Goal: Information Seeking & Learning: Check status

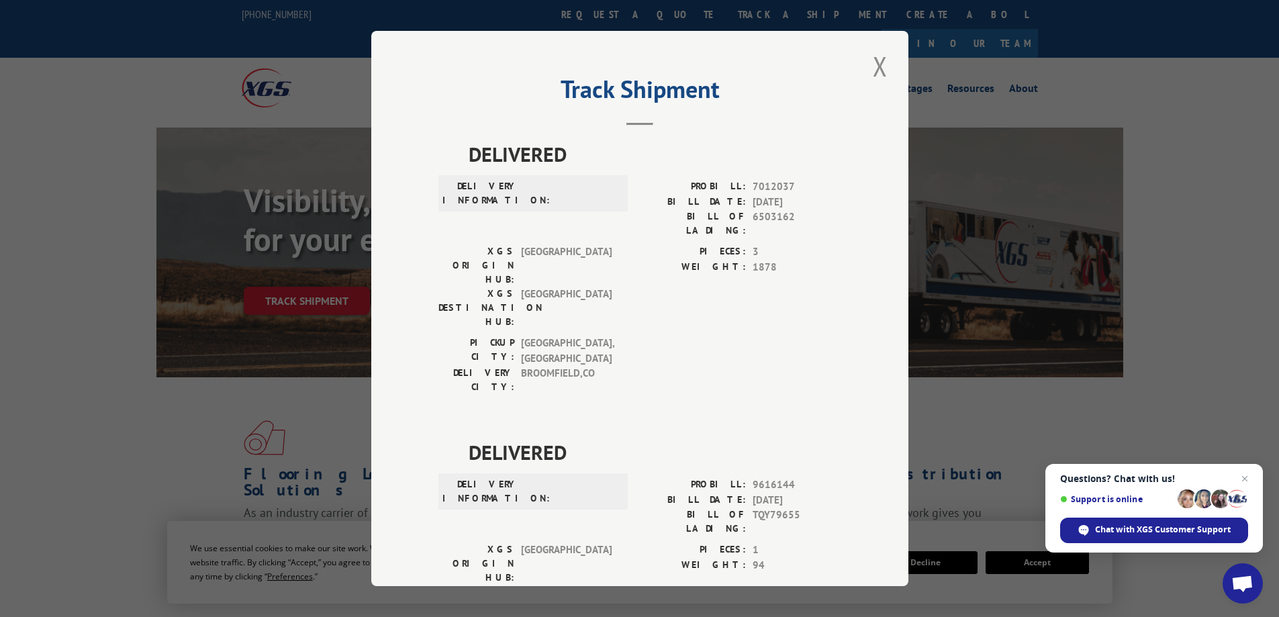
click at [859, 68] on div "Track Shipment DELIVERED DELIVERY INFORMATION: PROBILL: 7012037 BILL DATE: [DAT…" at bounding box center [639, 308] width 537 height 555
click at [876, 67] on button "Close modal" at bounding box center [880, 66] width 23 height 37
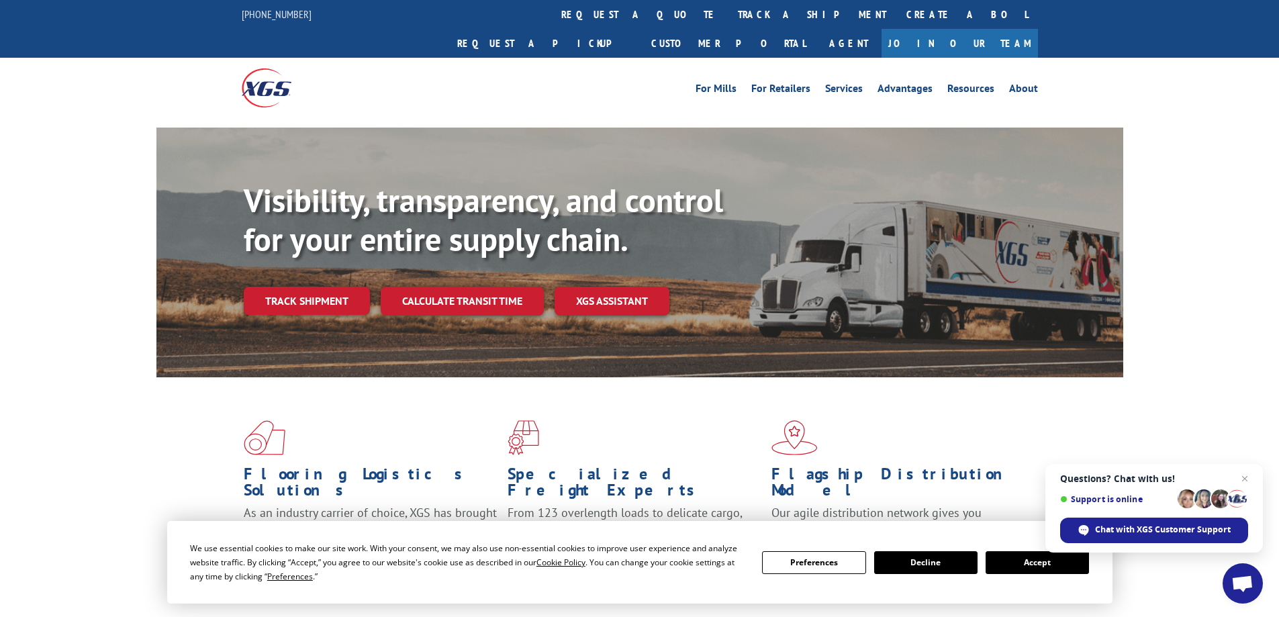
drag, startPoint x: 558, startPoint y: 10, endPoint x: 558, endPoint y: 20, distance: 10.1
click at [728, 9] on link "track a shipment" at bounding box center [812, 14] width 168 height 29
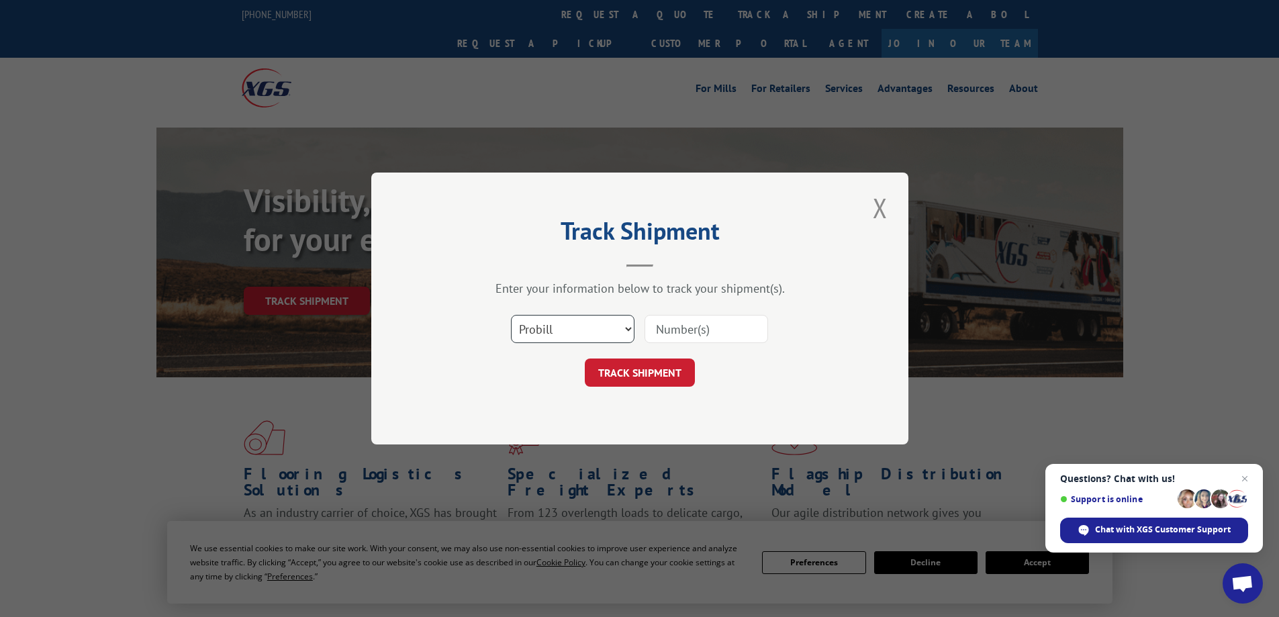
drag, startPoint x: 556, startPoint y: 330, endPoint x: 553, endPoint y: 342, distance: 11.7
click at [556, 330] on select "Select category... Probill BOL PO" at bounding box center [573, 329] width 124 height 28
select select "po"
click at [511, 315] on select "Select category... Probill BOL PO" at bounding box center [573, 329] width 124 height 28
click at [701, 340] on input at bounding box center [706, 329] width 124 height 28
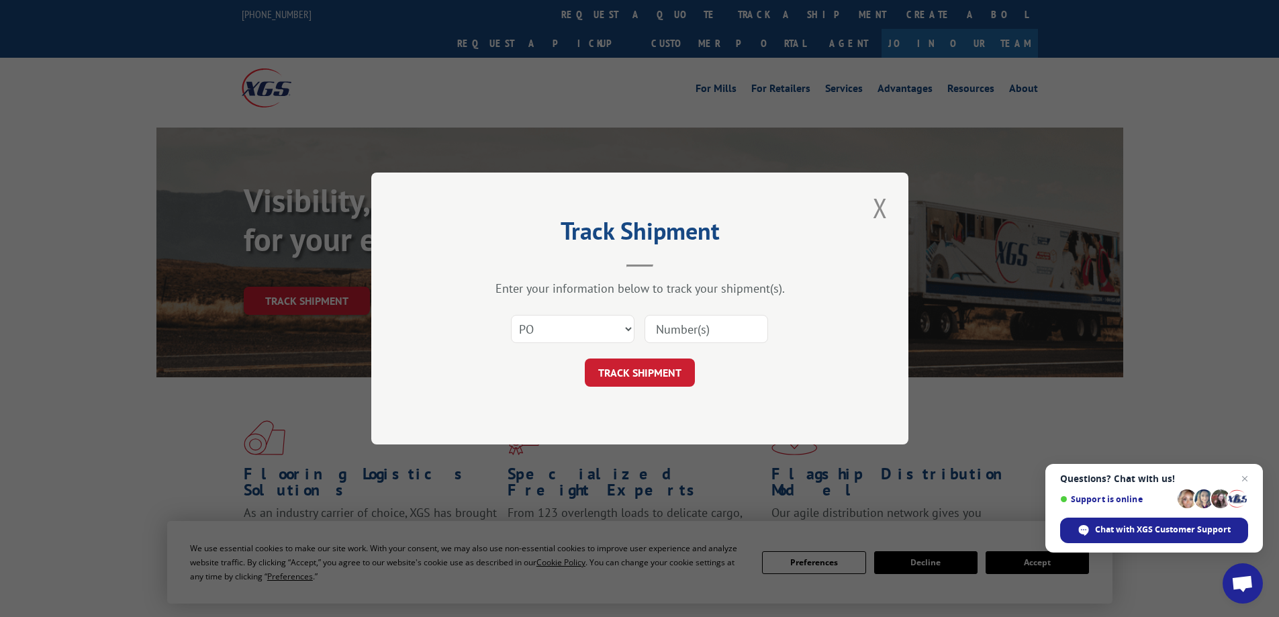
paste input "41518972"
type input "41518972"
click at [598, 382] on button "TRACK SHIPMENT" at bounding box center [640, 372] width 110 height 28
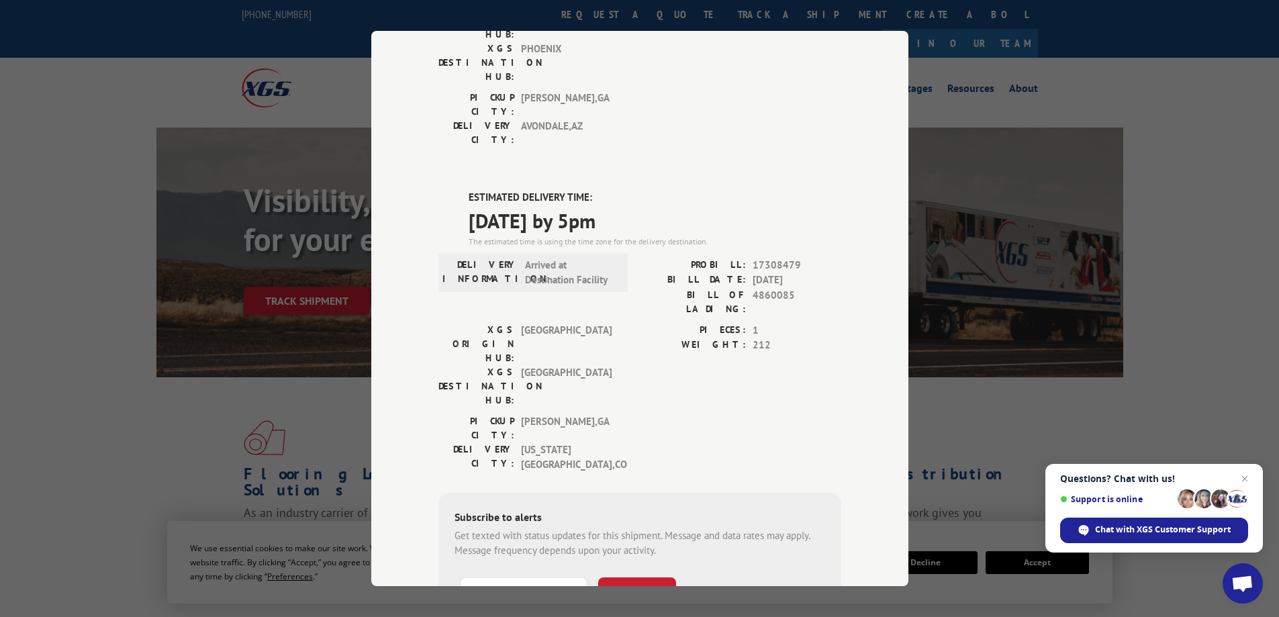
scroll to position [268, 0]
